Goal: Navigation & Orientation: Find specific page/section

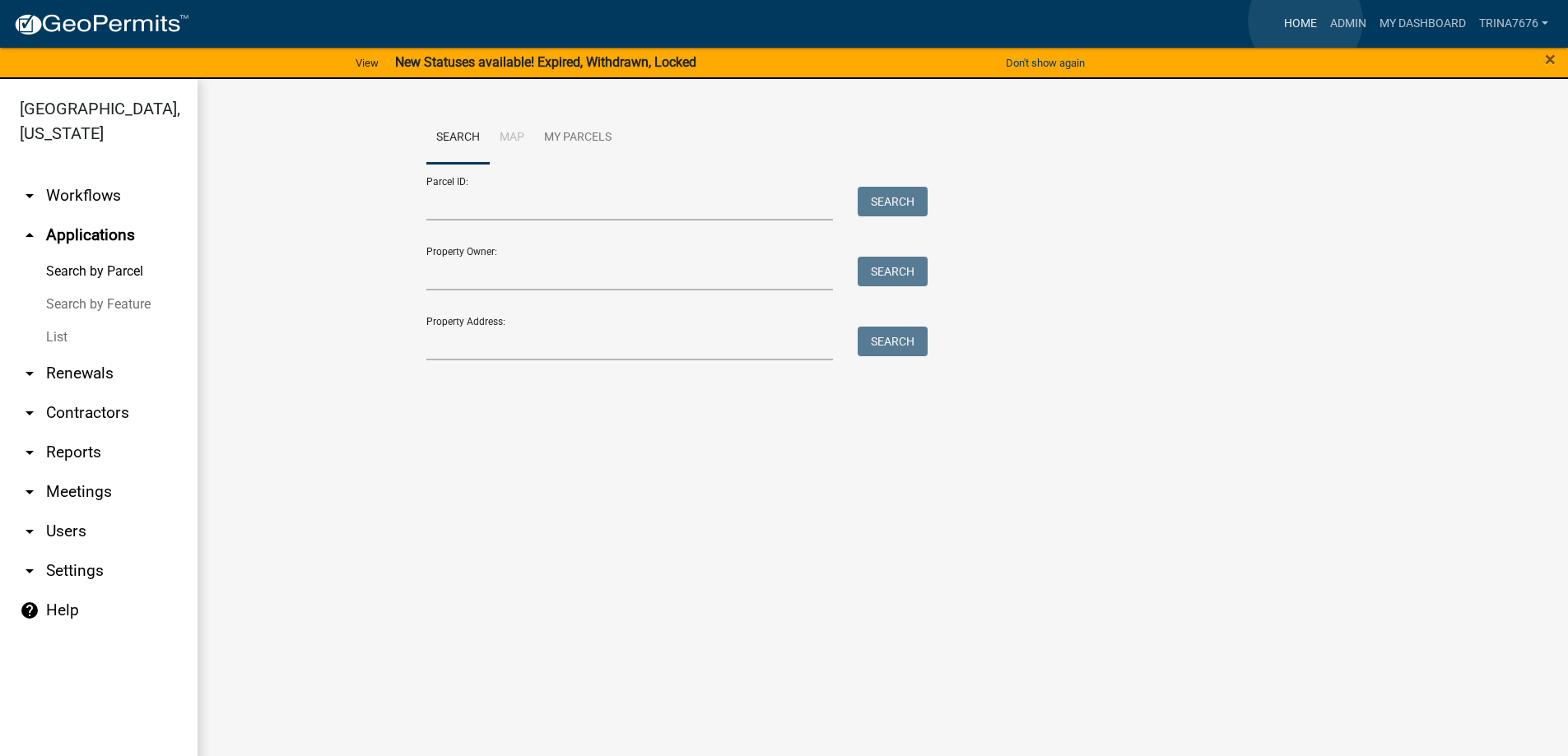
click at [1306, 20] on link "Home" at bounding box center [1300, 24] width 46 height 31
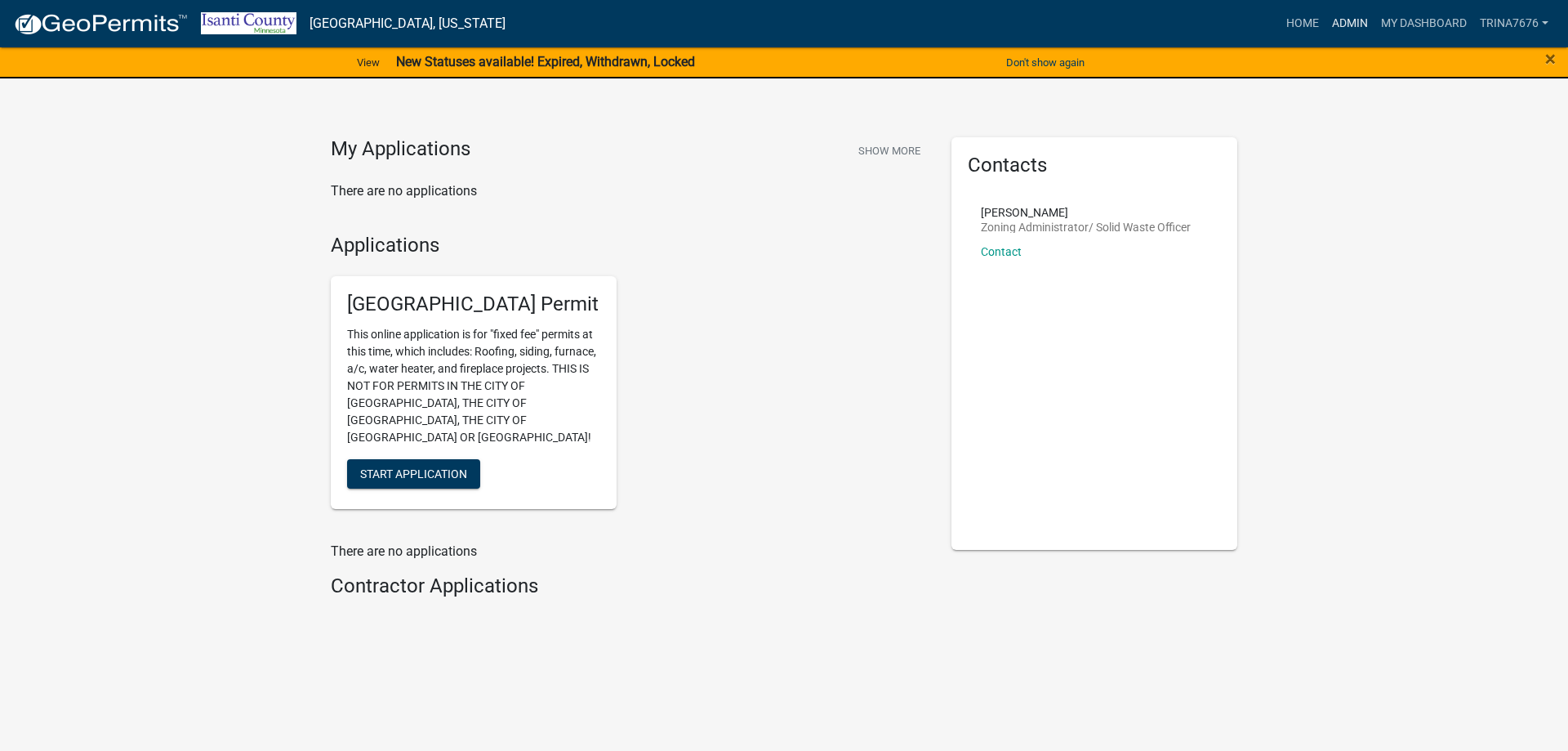
click at [1338, 14] on link "Admin" at bounding box center [1351, 24] width 49 height 31
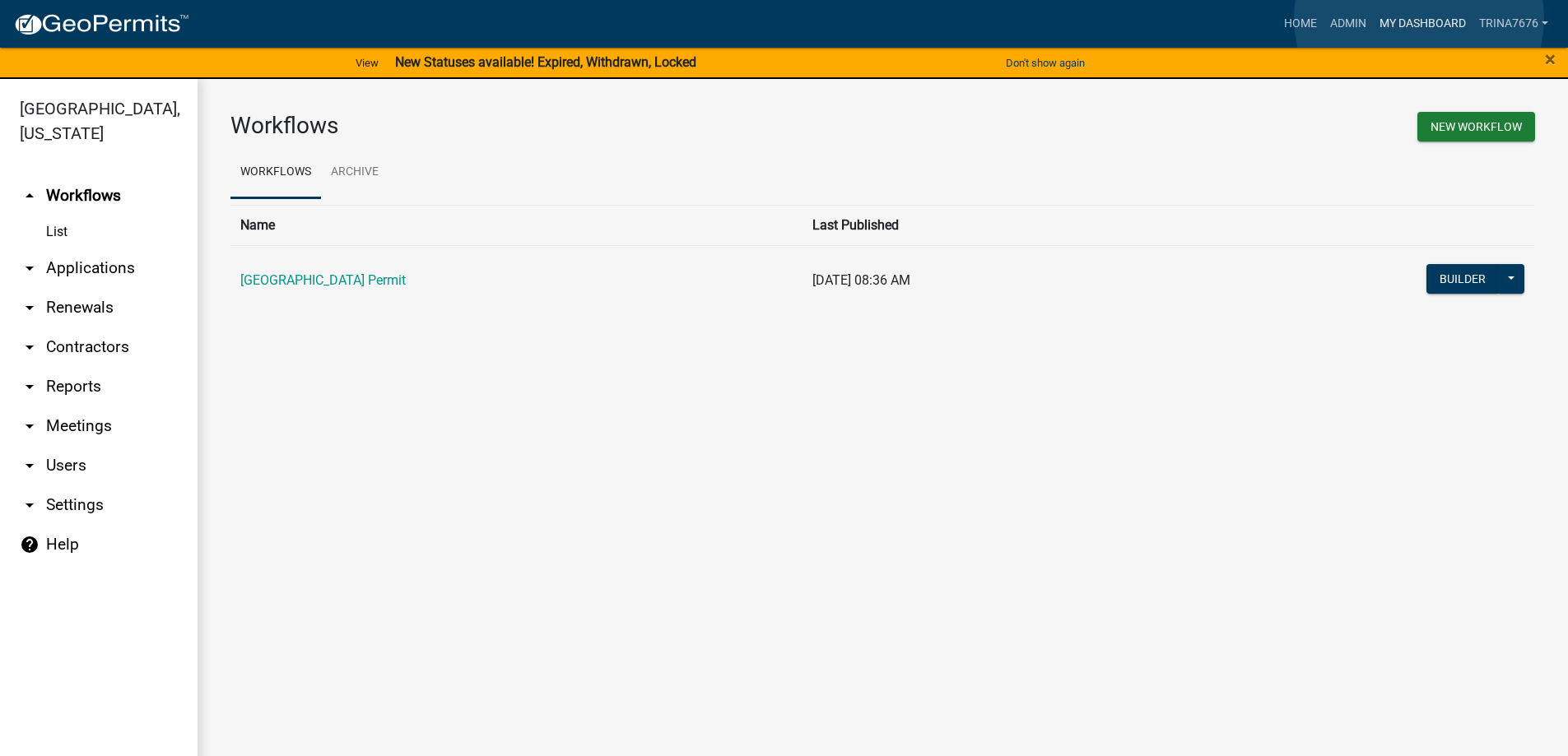
click at [1419, 18] on link "My Dashboard" at bounding box center [1423, 24] width 99 height 31
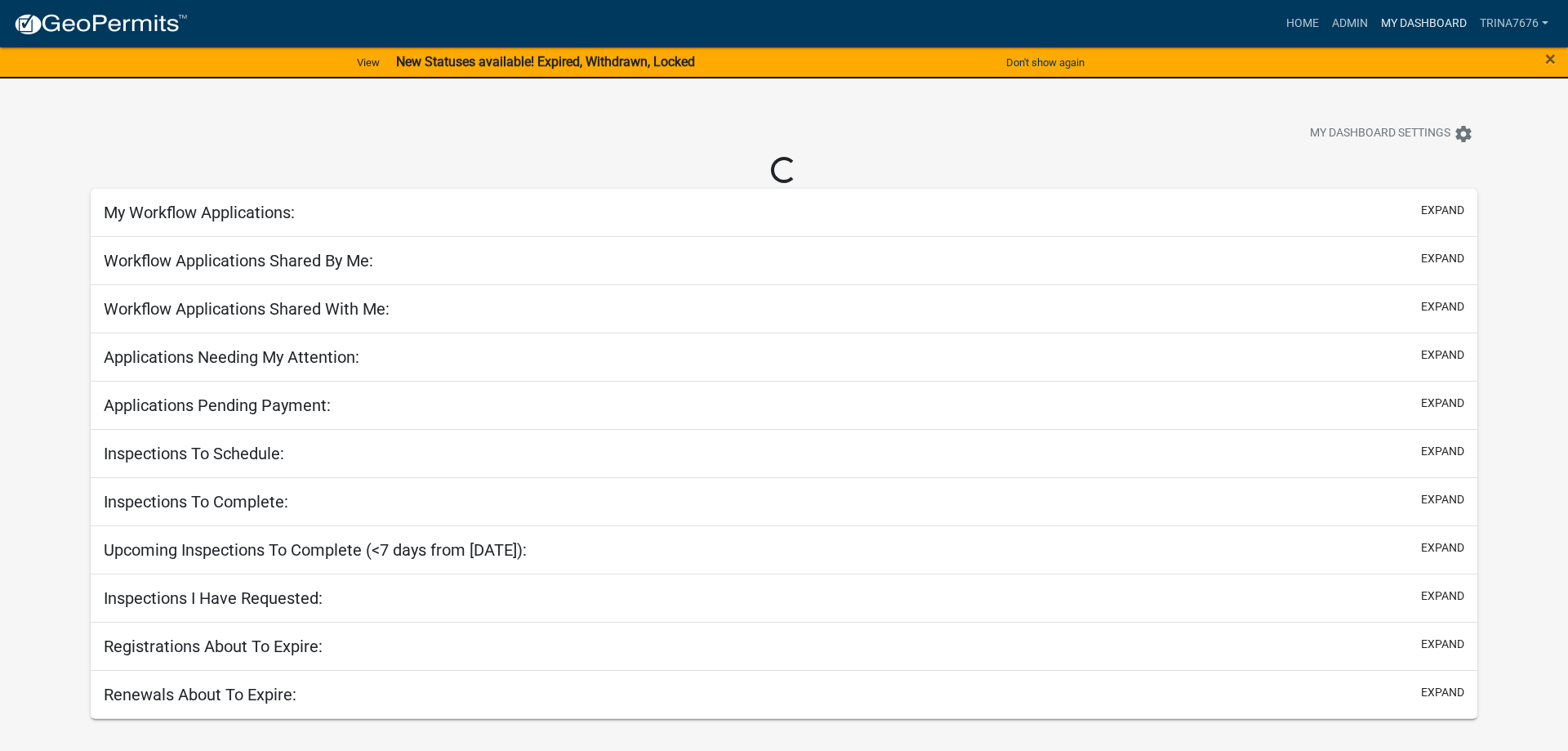
select select "3: 100"
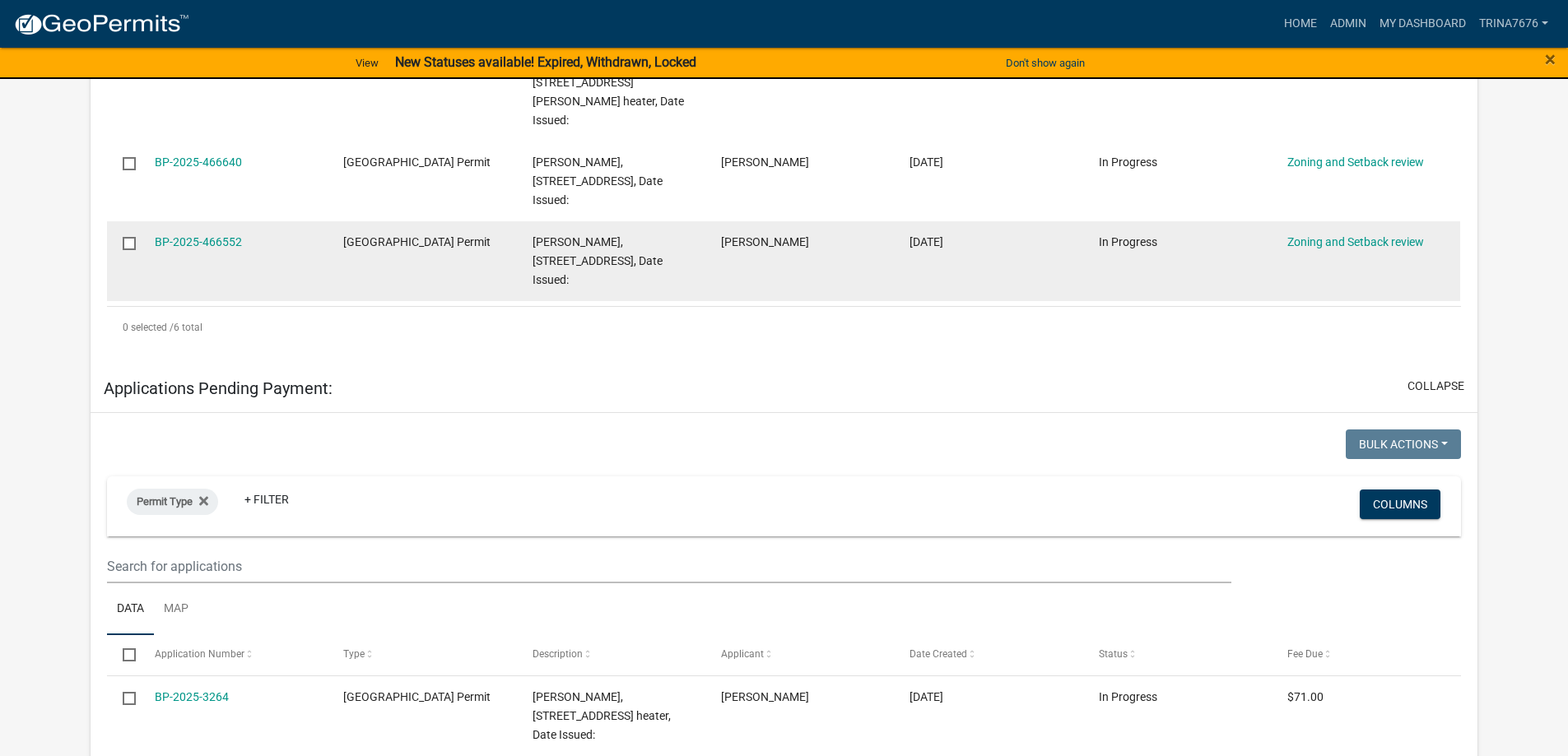
scroll to position [987, 0]
